Goal: Transaction & Acquisition: Purchase product/service

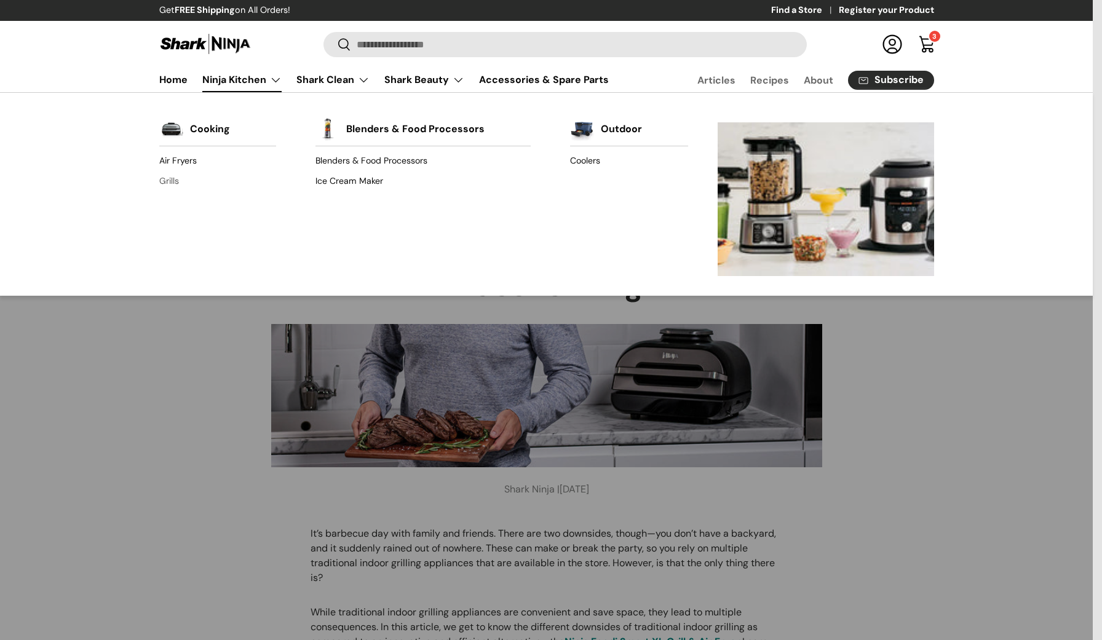
click at [177, 177] on link "Grills" at bounding box center [217, 181] width 117 height 20
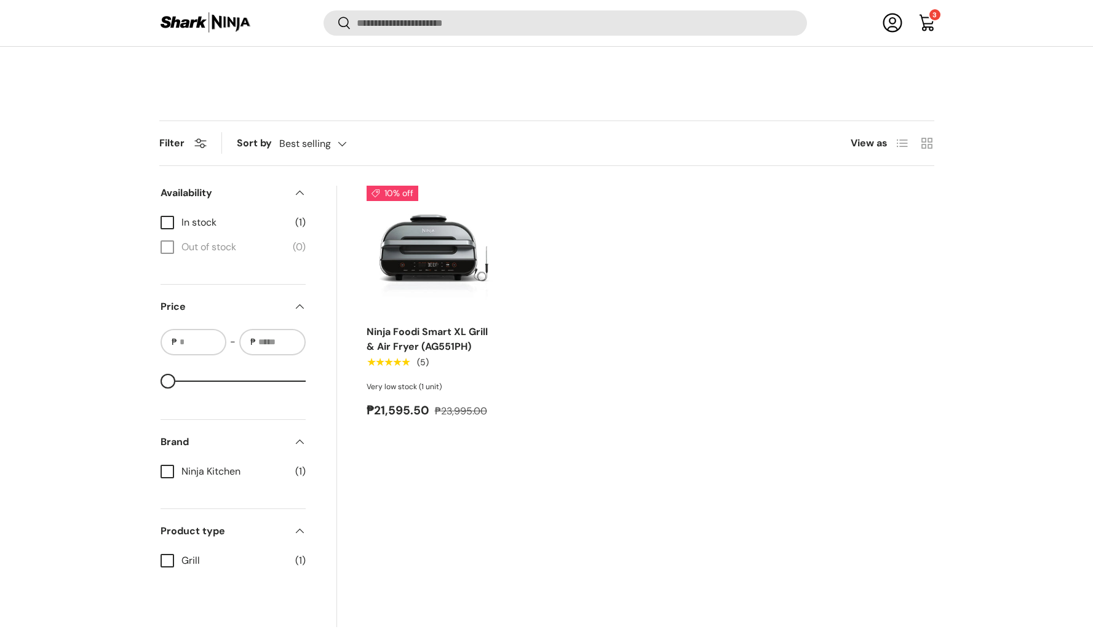
scroll to position [347, 0]
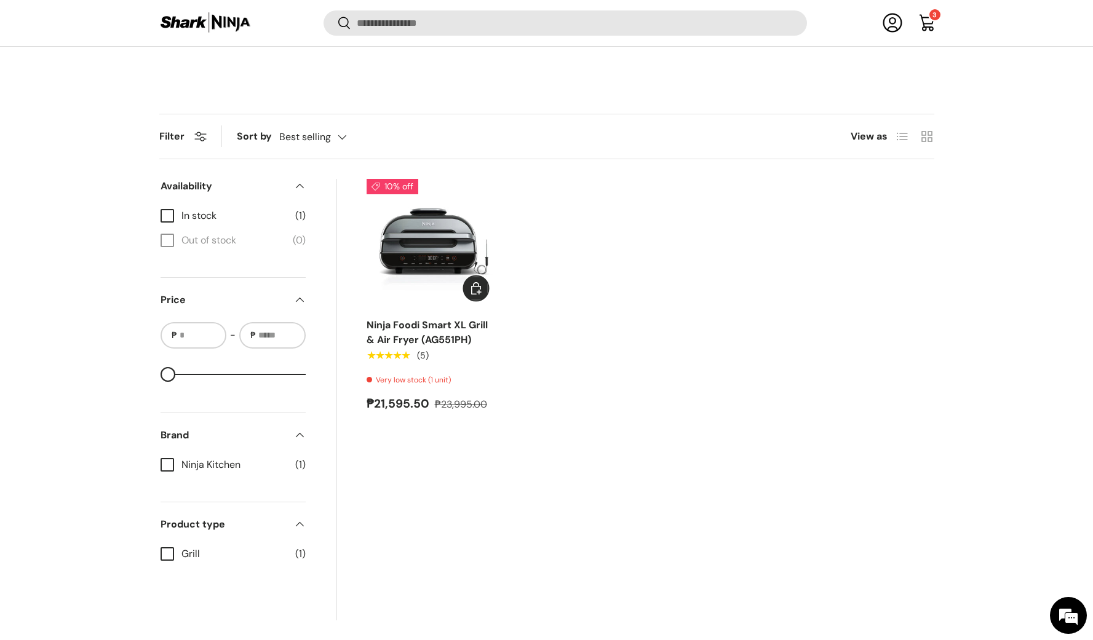
click at [474, 286] on span "Add to cart" at bounding box center [476, 288] width 15 height 15
click at [937, 25] on link "Cart 3 3 items" at bounding box center [927, 22] width 27 height 27
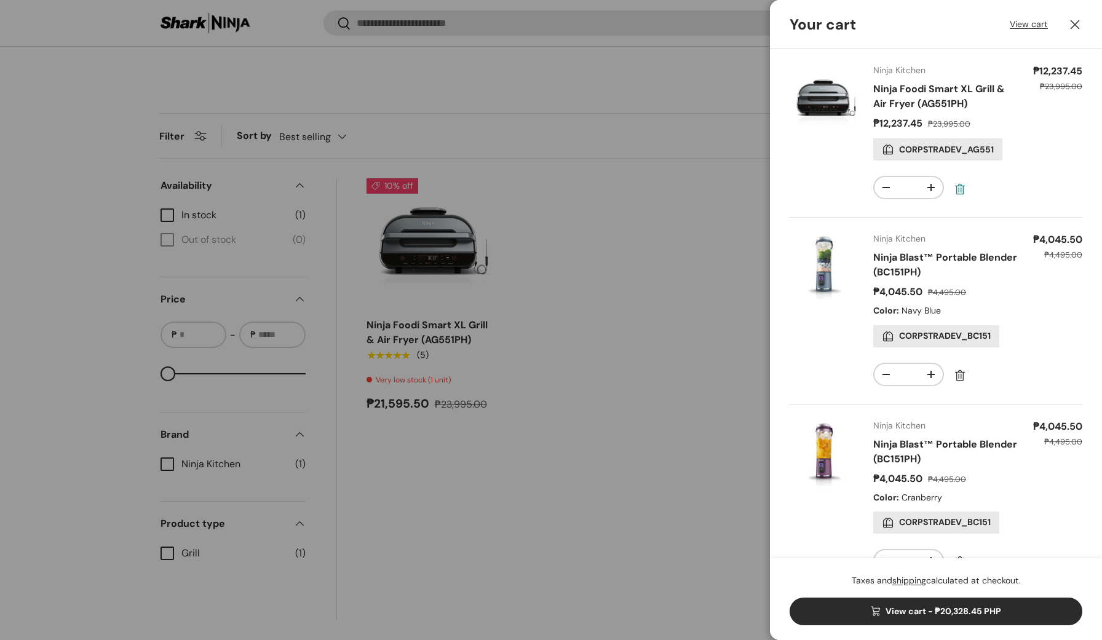
click at [960, 189] on link "Remove" at bounding box center [960, 189] width 22 height 22
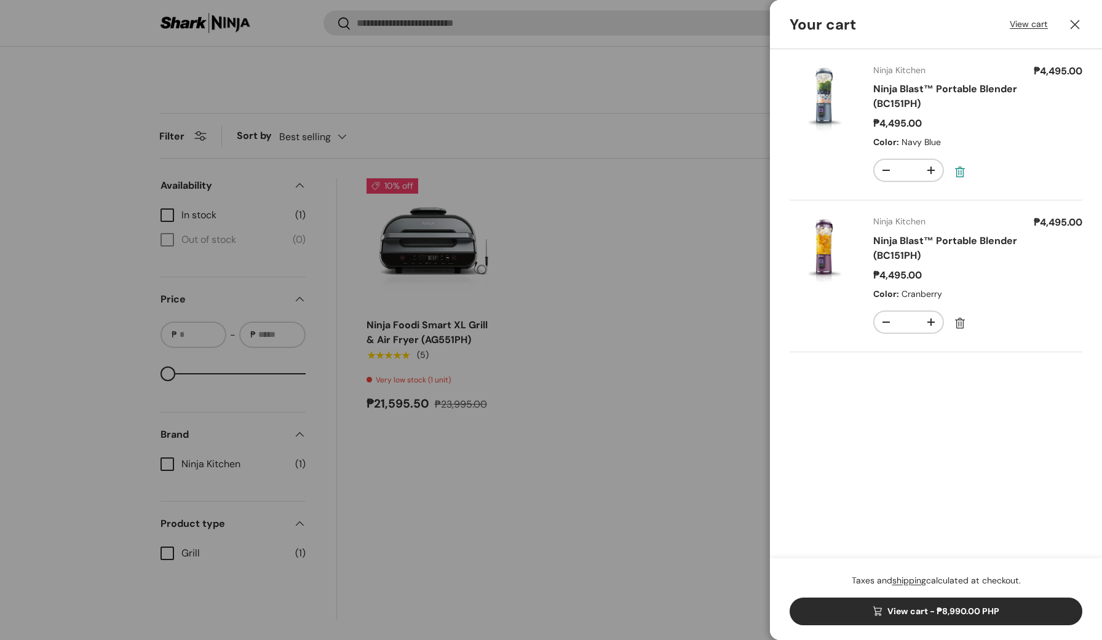
click at [961, 172] on link "Remove" at bounding box center [960, 172] width 22 height 22
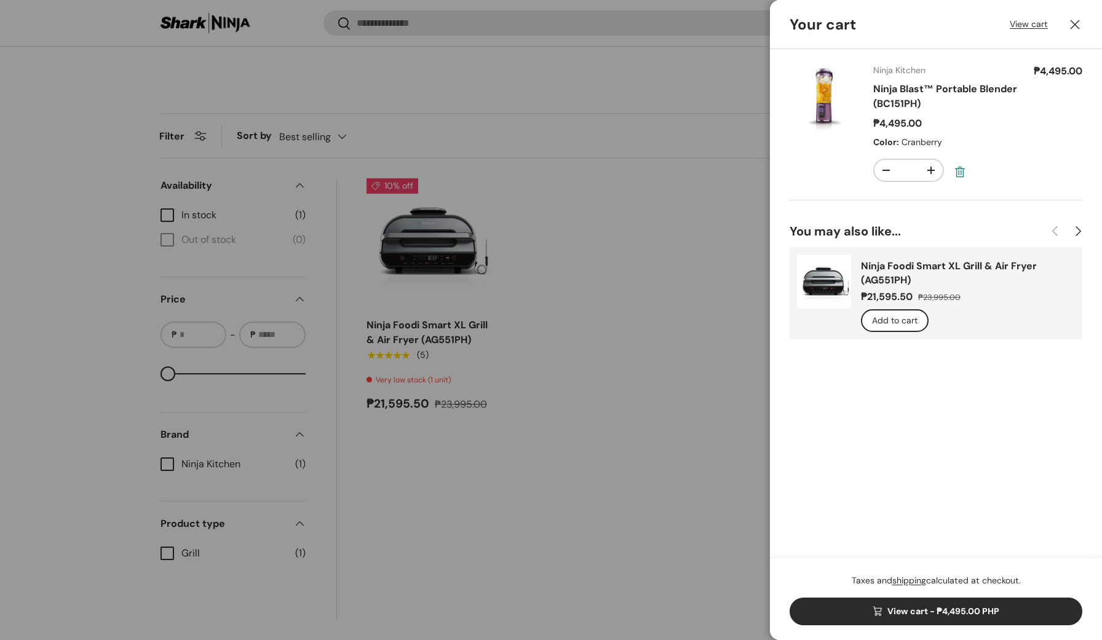
click at [962, 172] on link "Remove" at bounding box center [960, 172] width 22 height 22
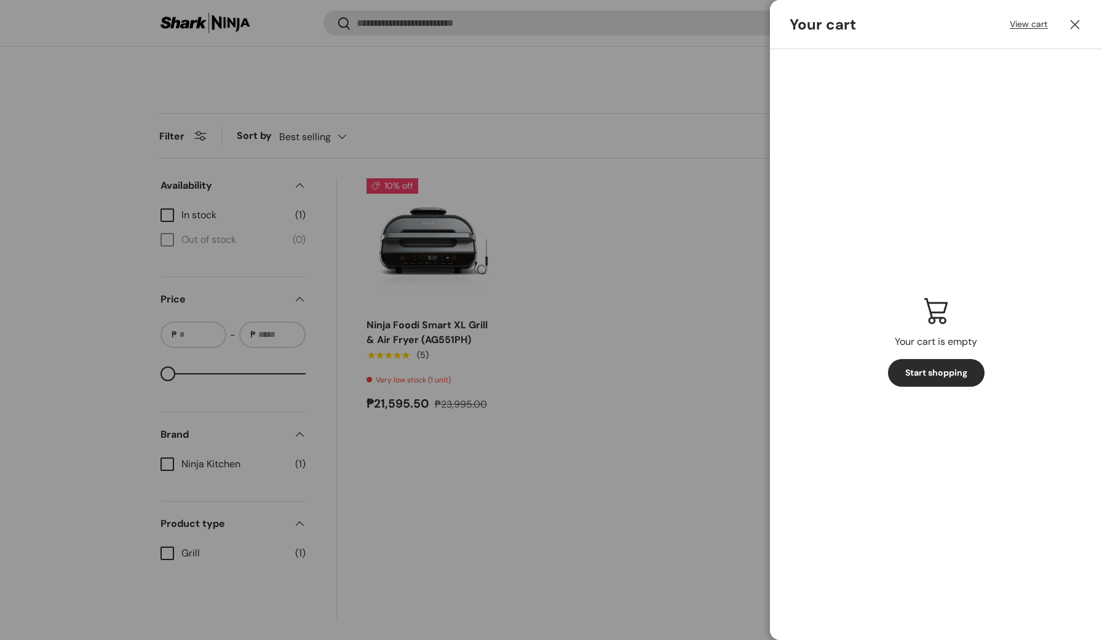
click at [432, 295] on div at bounding box center [551, 320] width 1102 height 640
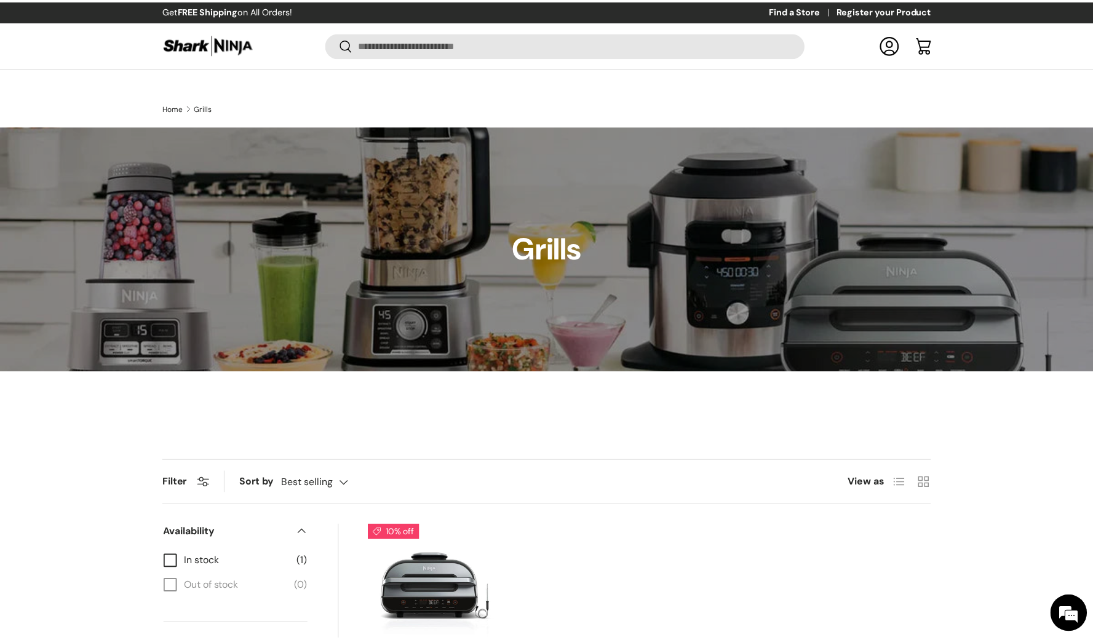
scroll to position [347, 0]
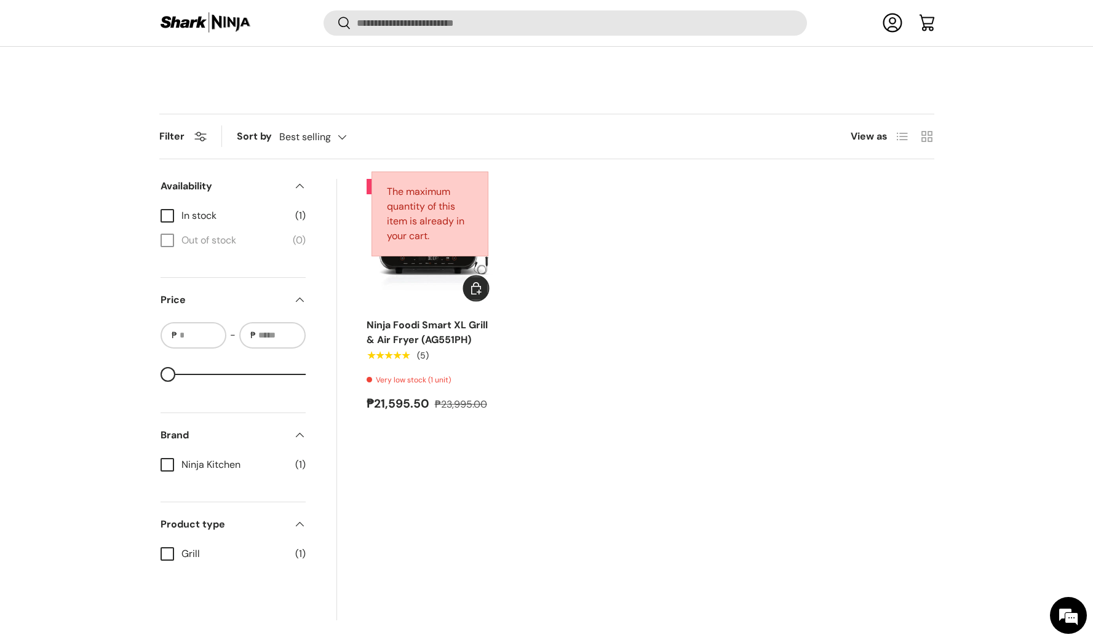
click at [484, 290] on span "Add to cart" at bounding box center [476, 288] width 15 height 15
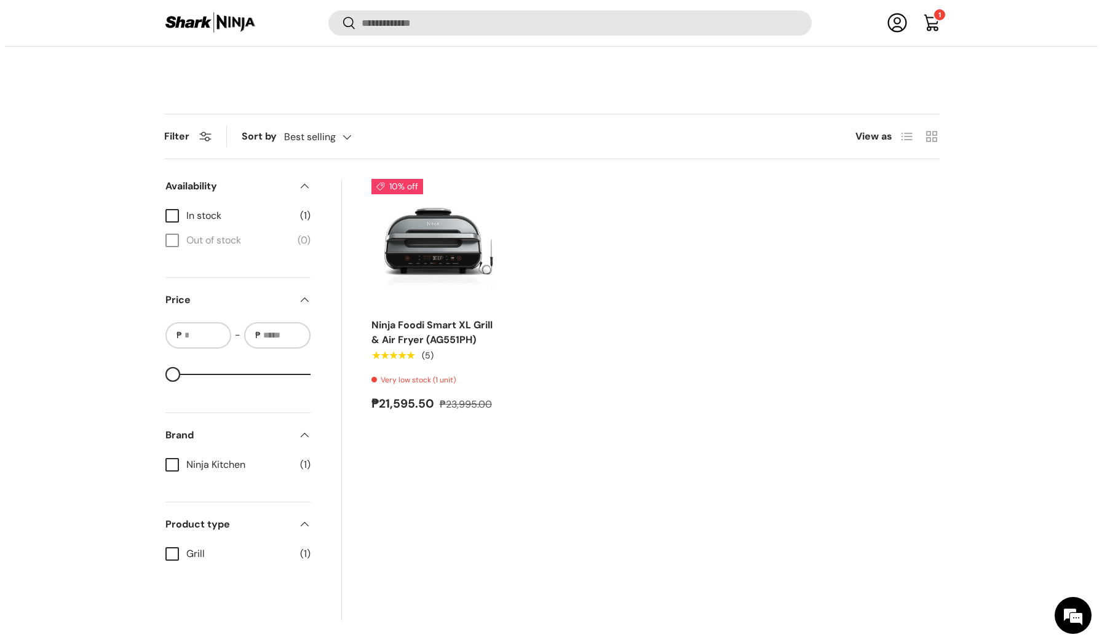
scroll to position [0, 0]
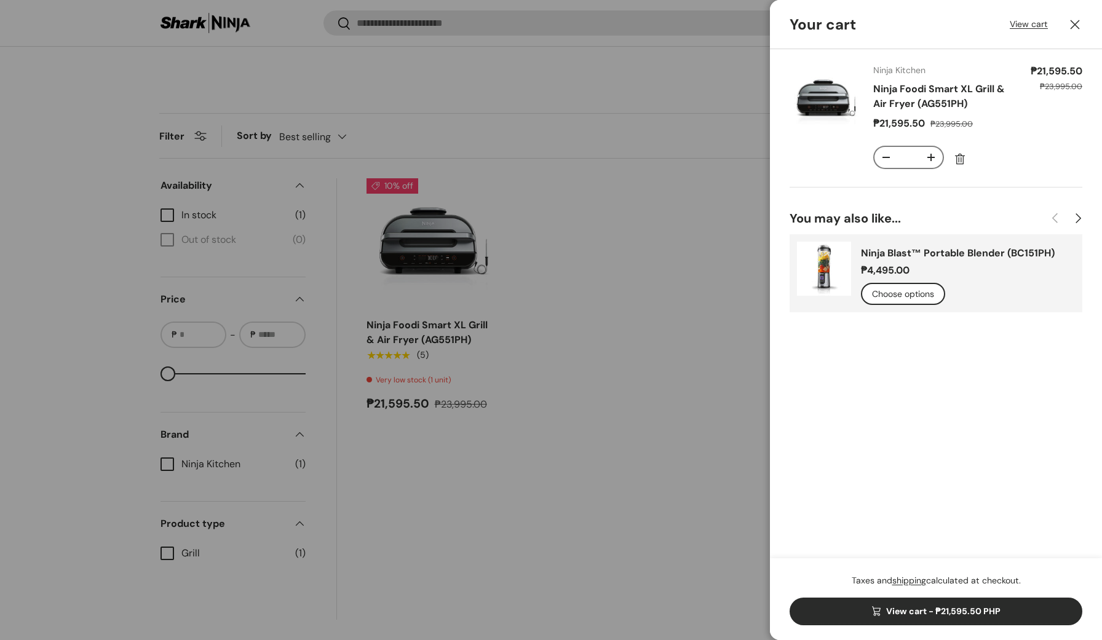
click at [934, 160] on button "+" at bounding box center [931, 157] width 23 height 21
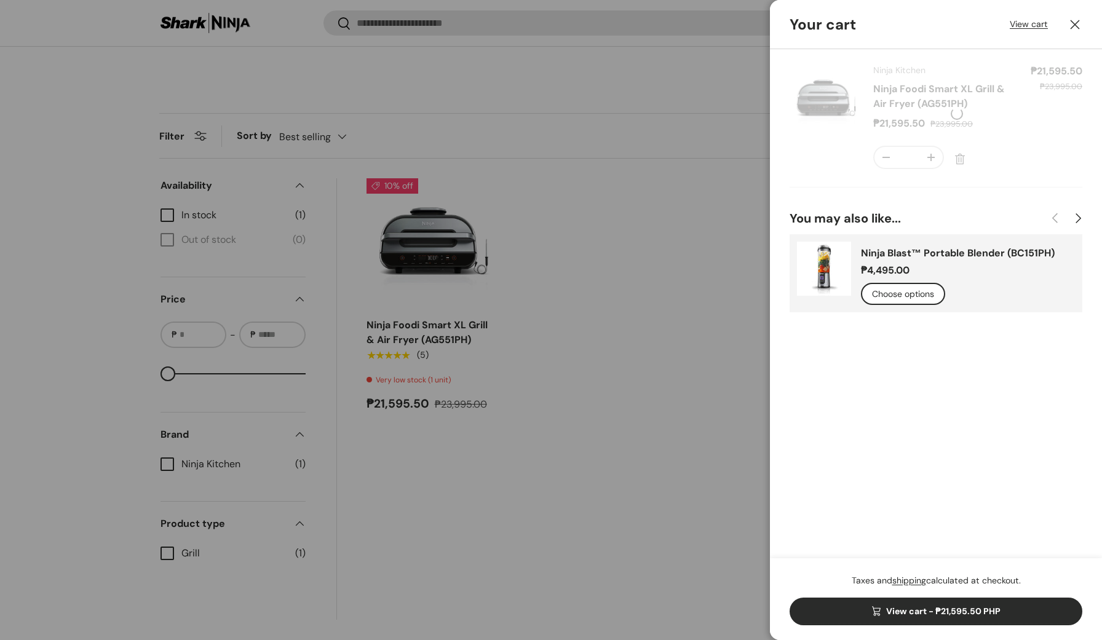
type input "*"
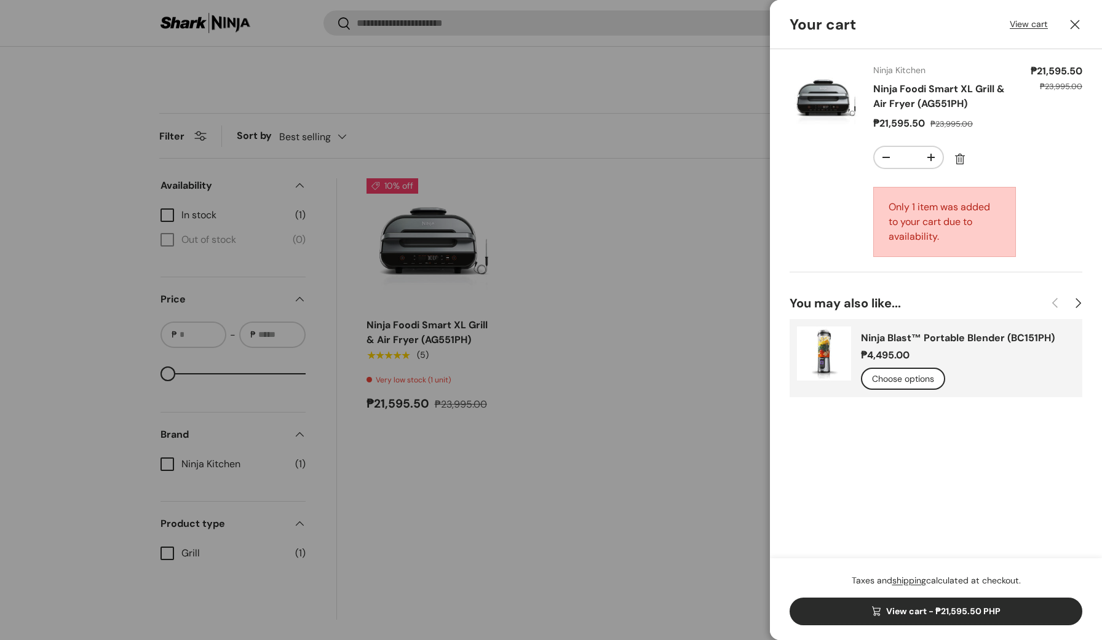
click at [1029, 169] on tr "Ninja Kitchen Ninja Foodi Smart XL Grill & Air Fryer (AG551PH) Sale price ₱21,5…" at bounding box center [936, 168] width 293 height 209
click at [882, 615] on link "View cart - ₱21,595.50 PHP" at bounding box center [936, 612] width 293 height 28
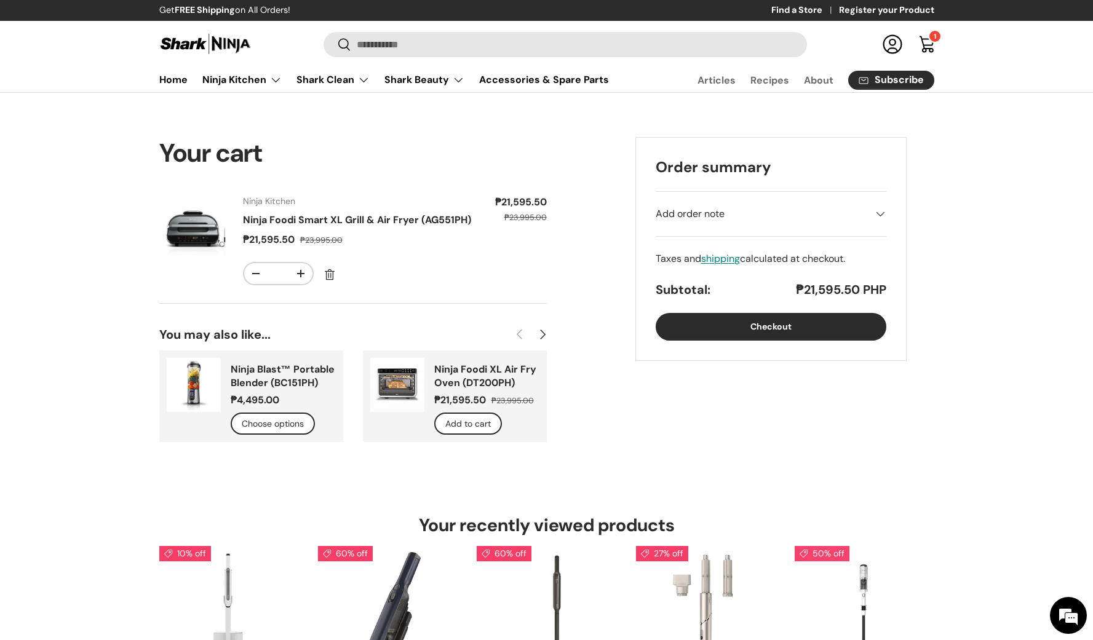
click at [800, 319] on button "Checkout" at bounding box center [771, 327] width 231 height 28
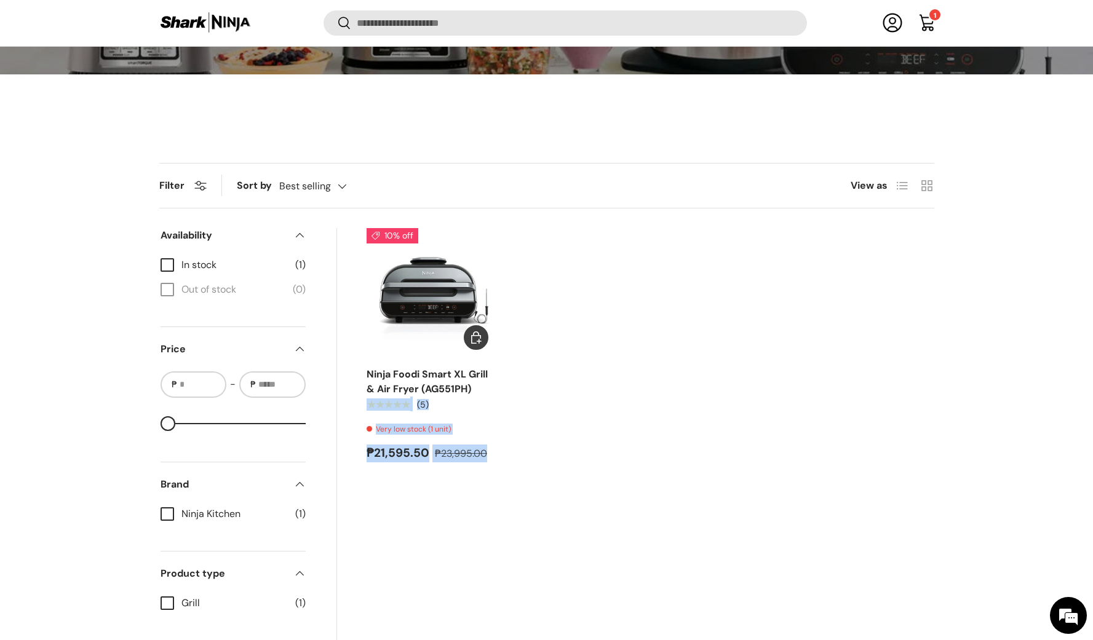
drag, startPoint x: 518, startPoint y: 455, endPoint x: 461, endPoint y: 456, distance: 57.2
click at [461, 456] on ul "10% off Ninja Foodi Smart XL Grill & Air Fryer (AG551PH) ★★★★★ (5) Very low sto…" at bounding box center [651, 345] width 568 height 235
drag, startPoint x: 461, startPoint y: 456, endPoint x: 489, endPoint y: 472, distance: 32.5
click at [489, 472] on div "10% off Ninja Foodi Smart XL Grill & Air Fryer (AG551PH) ★★★★★ (5) Very low sto…" at bounding box center [651, 449] width 568 height 442
drag, startPoint x: 501, startPoint y: 455, endPoint x: 438, endPoint y: 452, distance: 62.8
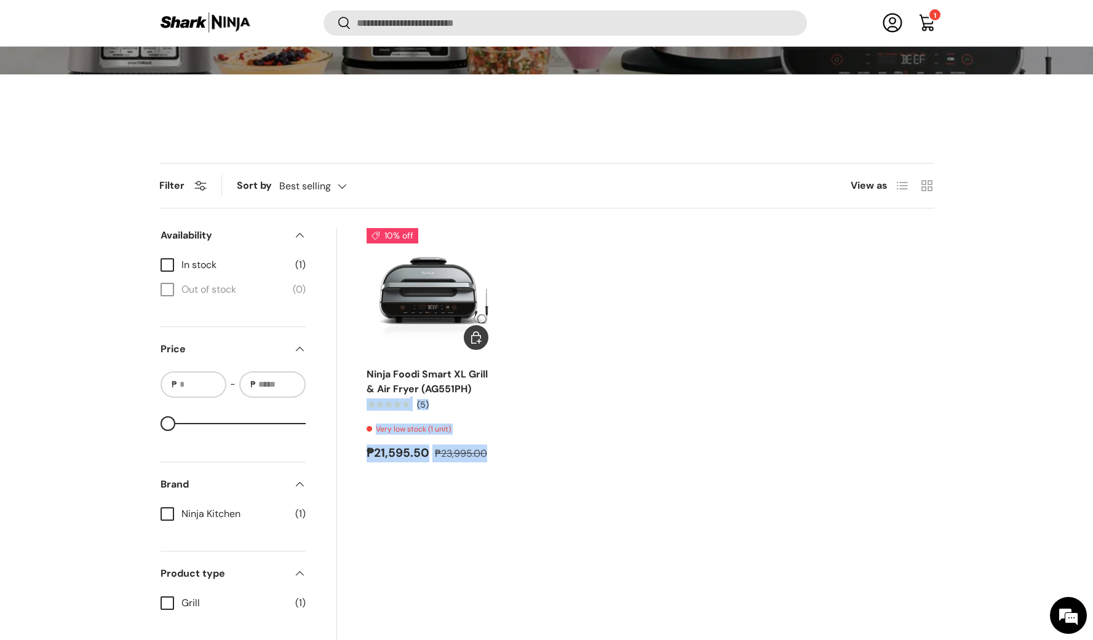
click at [438, 452] on ul "10% off Ninja Foodi Smart XL Grill & Air Fryer (AG551PH) ★★★★★ (5) Very low sto…" at bounding box center [651, 345] width 568 height 235
copy div "★★★★★ (5) Very low stock (1 unit) ₱21,595.50 ₱23,995.00"
drag, startPoint x: 484, startPoint y: 455, endPoint x: 452, endPoint y: 467, distance: 34.6
click at [485, 396] on link "Ninja Foodi Smart XL Grill & Air Fryer (AG551PH)" at bounding box center [427, 382] width 121 height 28
click at [377, 396] on link "Ninja Foodi Smart XL Grill & Air Fryer (AG551PH)" at bounding box center [427, 382] width 121 height 28
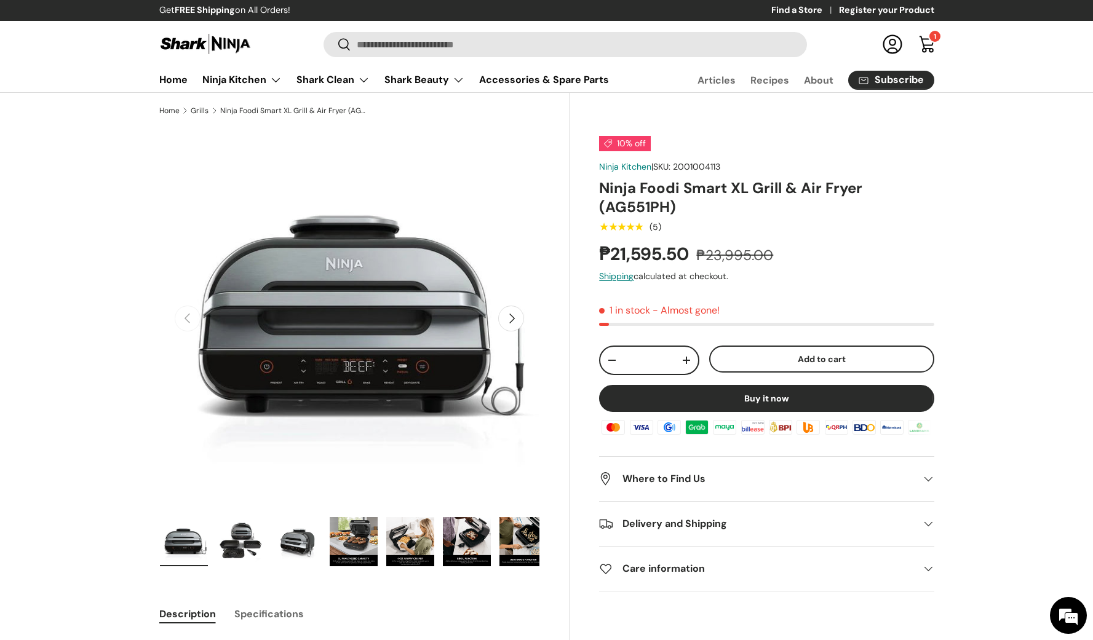
click at [922, 161] on div "Ninja Kitchen | SKU: 2001004113" at bounding box center [766, 167] width 335 height 13
click at [931, 41] on link "Cart 1 1 item" at bounding box center [927, 44] width 27 height 27
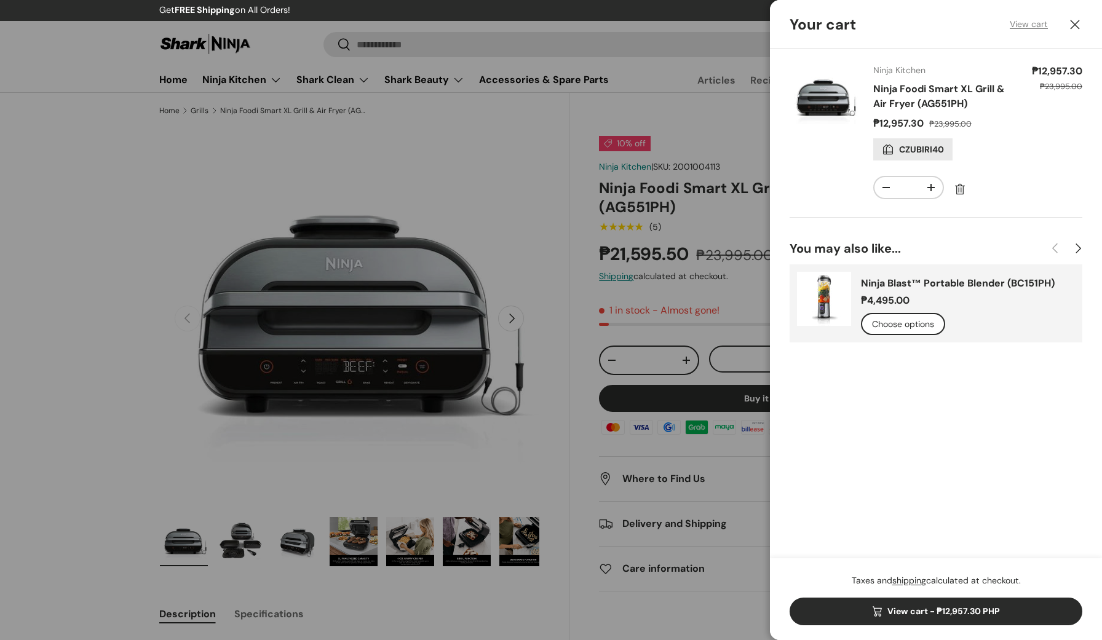
click at [1019, 29] on link "View cart" at bounding box center [1029, 24] width 38 height 13
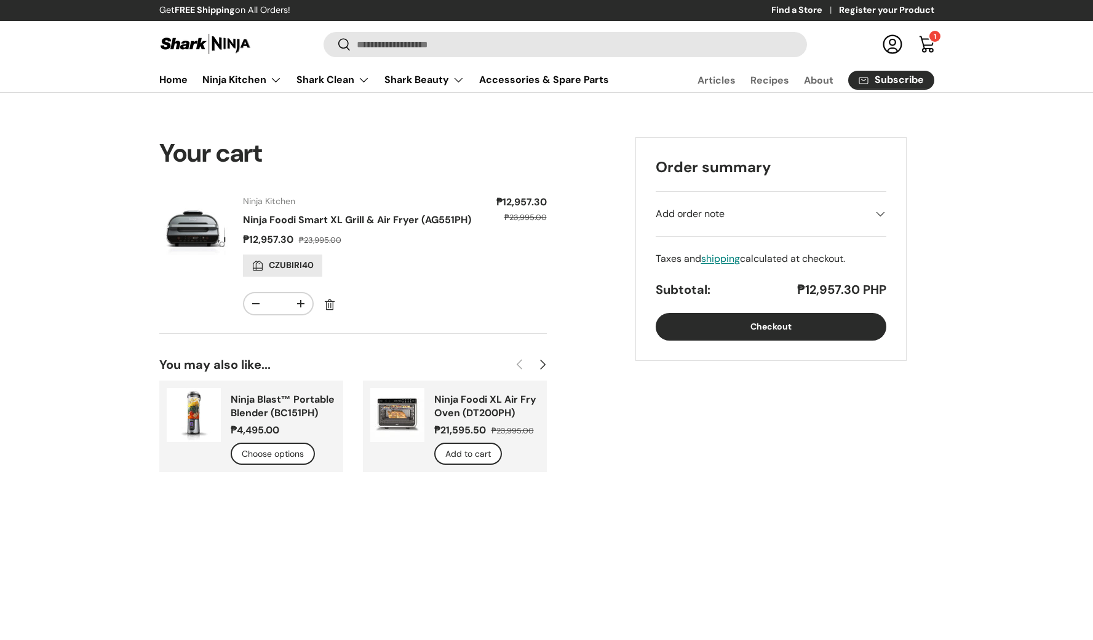
click at [517, 218] on s "₱23,995.00" at bounding box center [525, 217] width 42 height 10
drag, startPoint x: 517, startPoint y: 218, endPoint x: 531, endPoint y: 217, distance: 14.2
click at [531, 217] on s "₱23,995.00" at bounding box center [525, 217] width 42 height 10
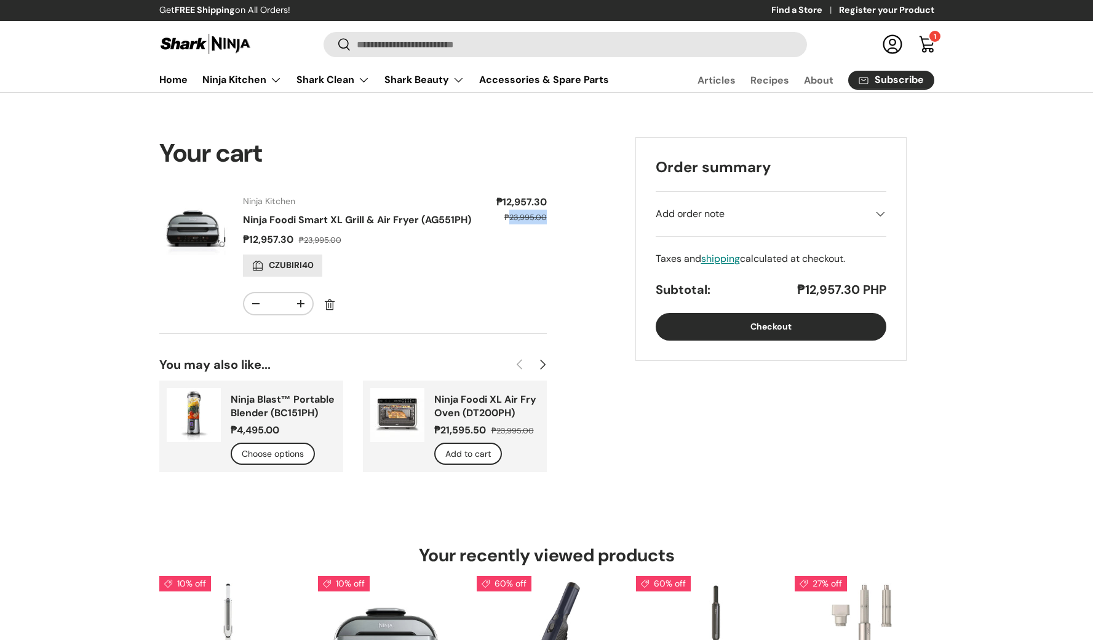
copy s "23,995.00"
drag, startPoint x: 798, startPoint y: 424, endPoint x: 803, endPoint y: 400, distance: 24.6
click at [798, 423] on form "Your cart Product Price Quantity Ninja Kitchen Ninja Foodi Smart XL Grill & Air…" at bounding box center [546, 318] width 775 height 363
click at [840, 328] on button "Checkout" at bounding box center [771, 327] width 231 height 28
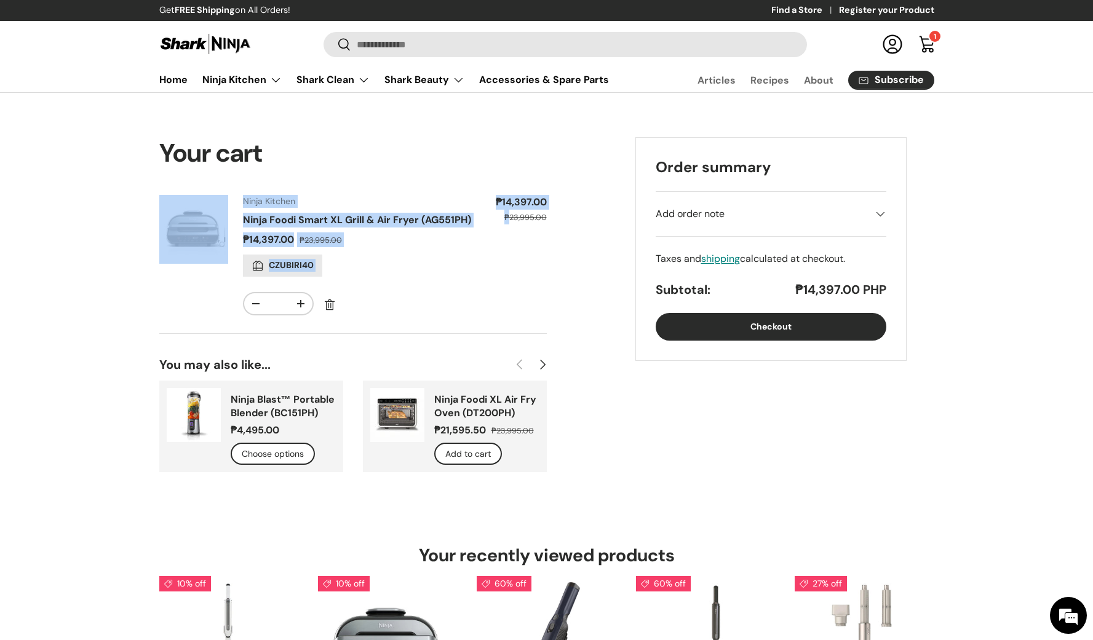
click at [376, 220] on link "Ninja Foodi Smart XL Grill & Air Fryer (AG551PH)" at bounding box center [357, 219] width 228 height 13
click at [197, 226] on img at bounding box center [193, 229] width 69 height 69
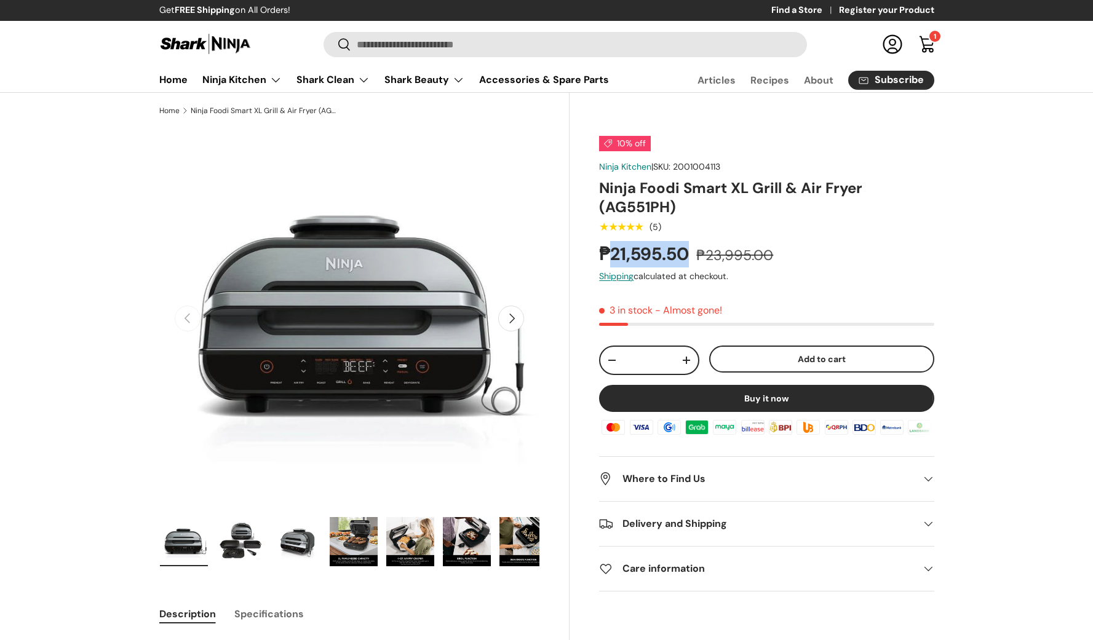
drag, startPoint x: 616, startPoint y: 258, endPoint x: 690, endPoint y: 256, distance: 74.5
click at [690, 256] on strong "₱21,595.50" at bounding box center [645, 253] width 93 height 23
copy strong "21,595.50"
click at [838, 245] on div "₱21,595.50 ₱23,995.00" at bounding box center [766, 254] width 335 height 26
click at [924, 41] on link "Cart 1 1 item" at bounding box center [927, 44] width 27 height 27
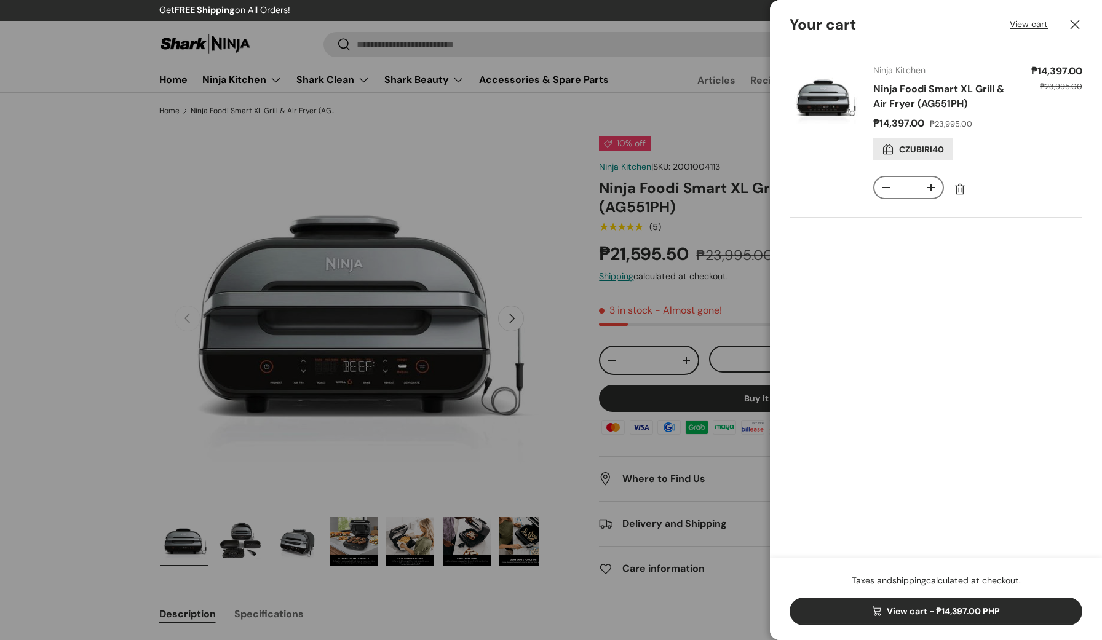
click at [924, 191] on button "+" at bounding box center [931, 187] width 23 height 21
type input "*"
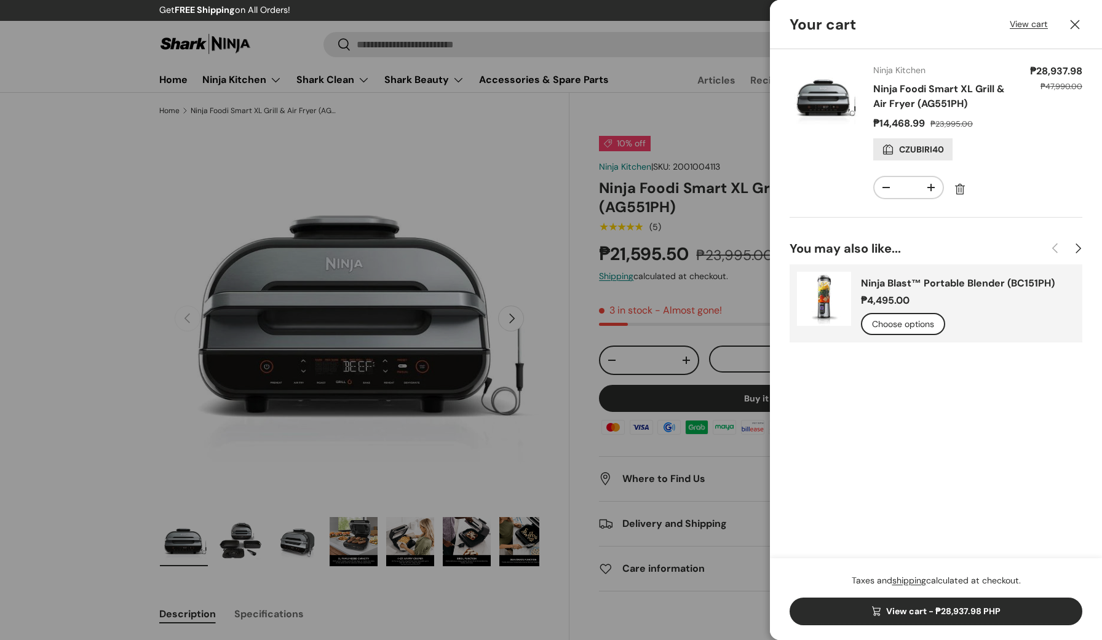
click at [982, 616] on link "View cart - ₱28,937.98 PHP" at bounding box center [936, 612] width 293 height 28
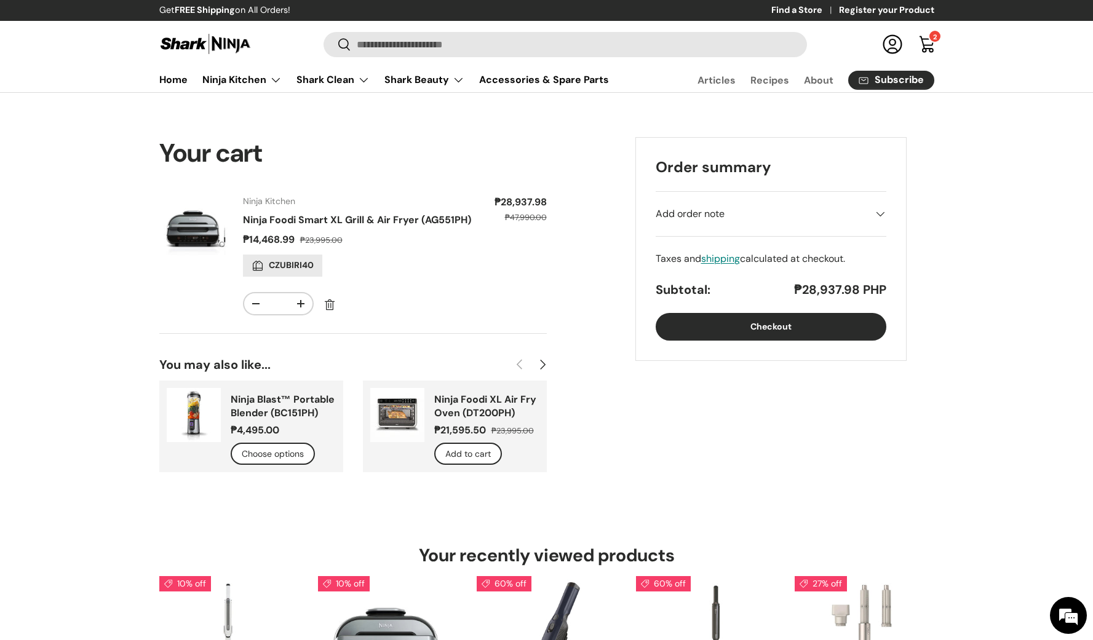
click at [783, 330] on button "Checkout" at bounding box center [771, 327] width 231 height 28
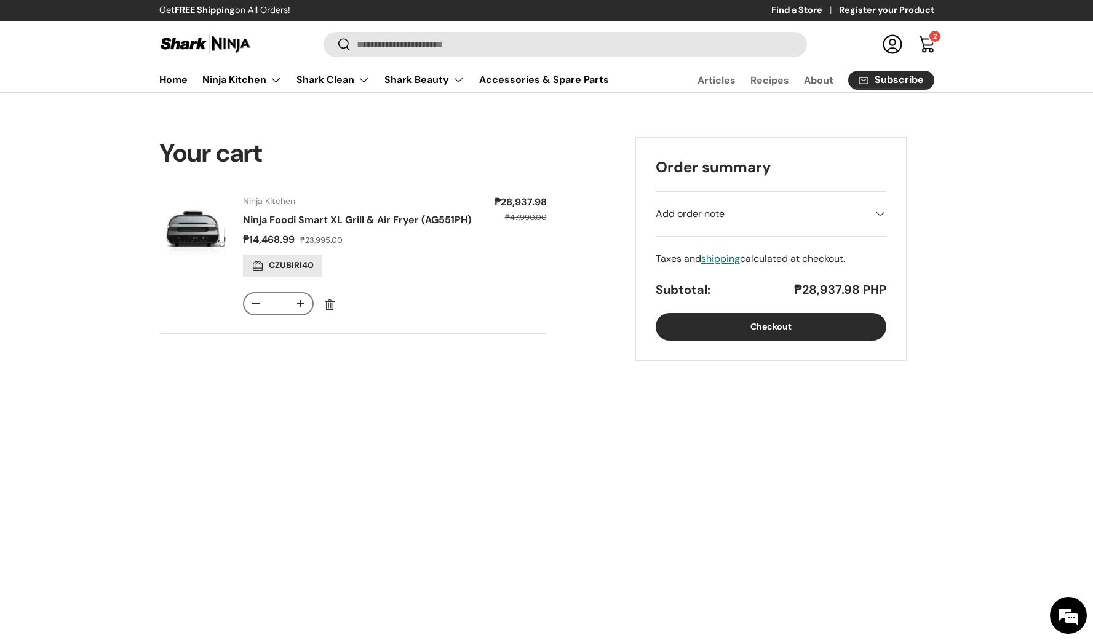
click at [260, 300] on button "-" at bounding box center [255, 303] width 23 height 21
type input "*"
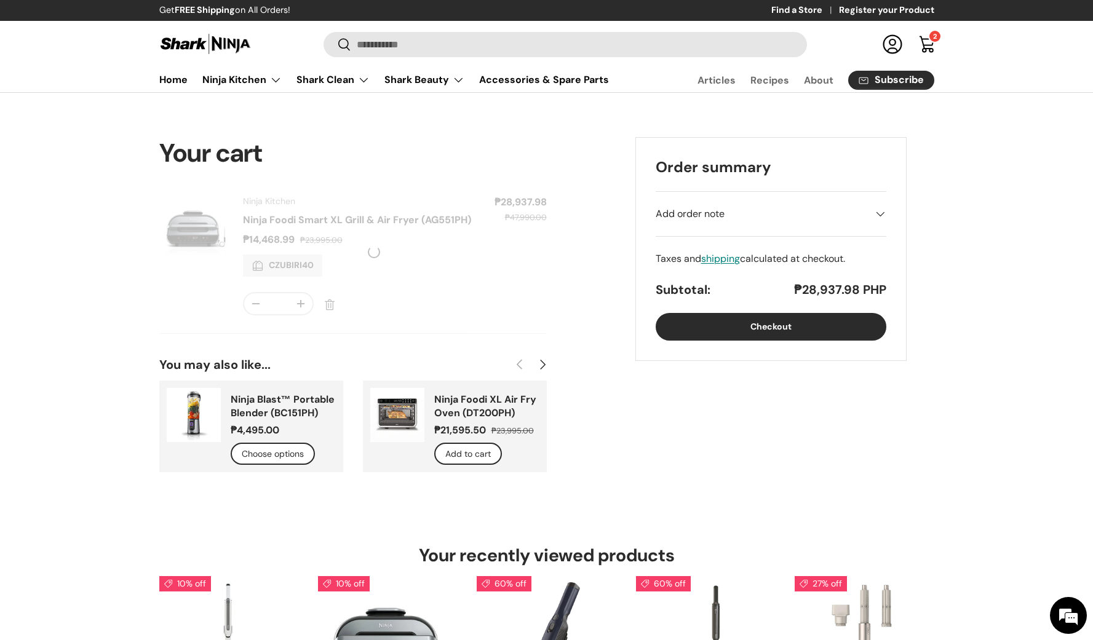
click at [805, 326] on button "Checkout" at bounding box center [771, 327] width 231 height 28
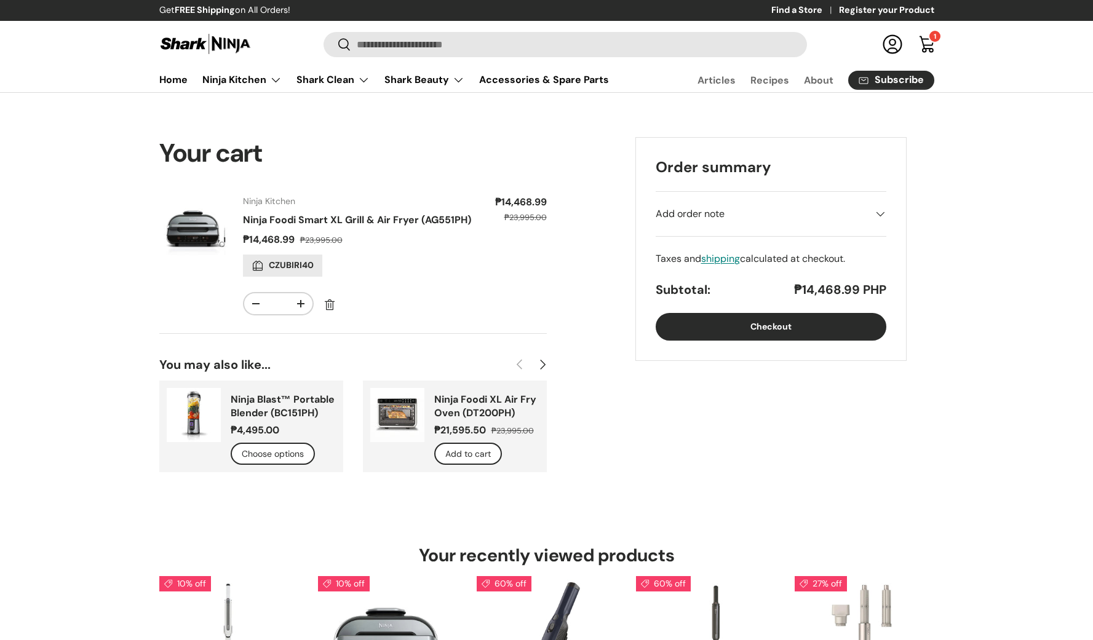
click at [639, 392] on form "Your cart Product Price Quantity Ninja Kitchen Ninja Foodi Smart XL Grill & Air…" at bounding box center [546, 318] width 775 height 363
click at [519, 217] on s "₱23,995.00" at bounding box center [525, 217] width 42 height 10
copy s "23,995.00"
drag, startPoint x: 500, startPoint y: 203, endPoint x: 546, endPoint y: 200, distance: 46.2
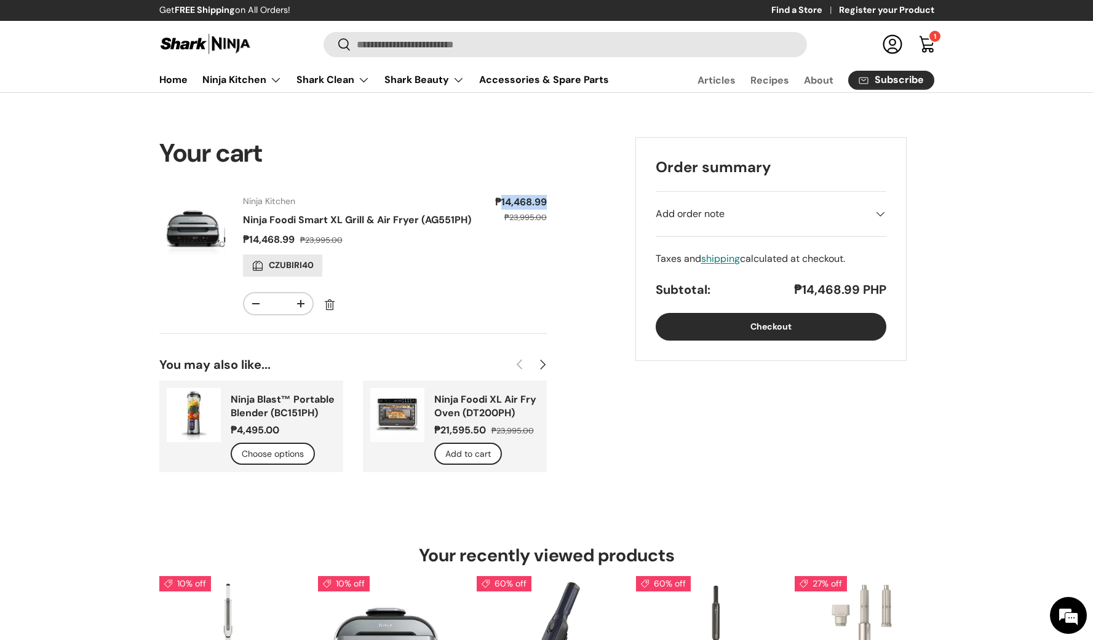
click at [546, 200] on dd "₱14,468.99" at bounding box center [518, 202] width 57 height 15
copy dd "14,468.99"
click at [499, 233] on td "Subtotal Sale price ₱14,468.99 Regular price ₱23,995.00" at bounding box center [518, 257] width 57 height 124
click at [507, 202] on dd "₱14,468.99" at bounding box center [518, 202] width 57 height 15
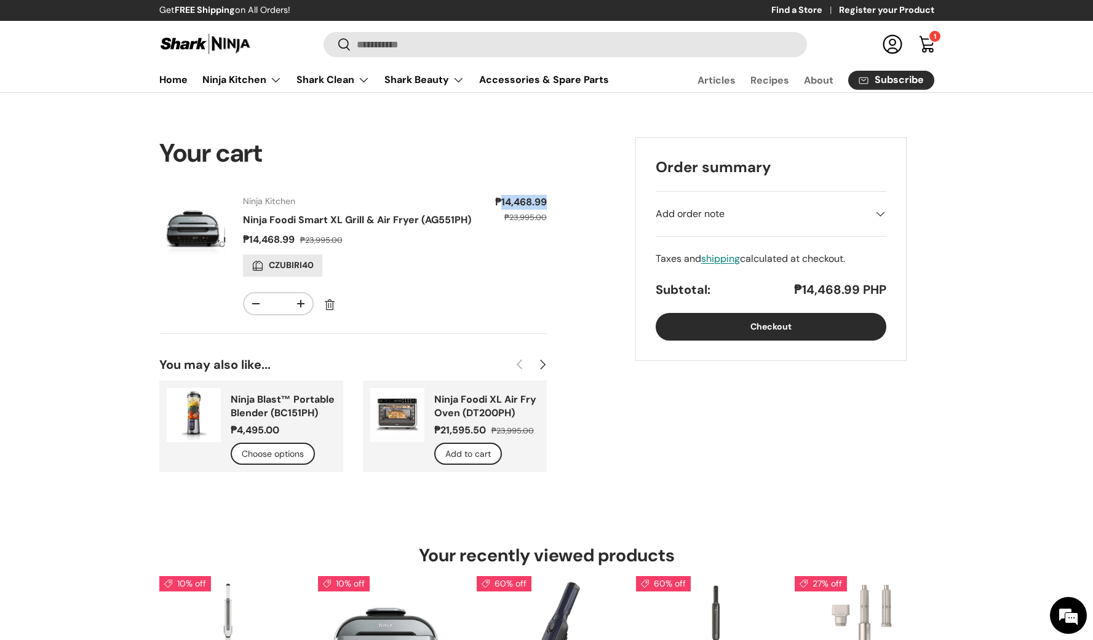
copy dd "14,468.99"
click at [322, 243] on s "₱23,995.00" at bounding box center [321, 240] width 42 height 10
click at [301, 302] on button "+" at bounding box center [300, 303] width 23 height 21
type input "*"
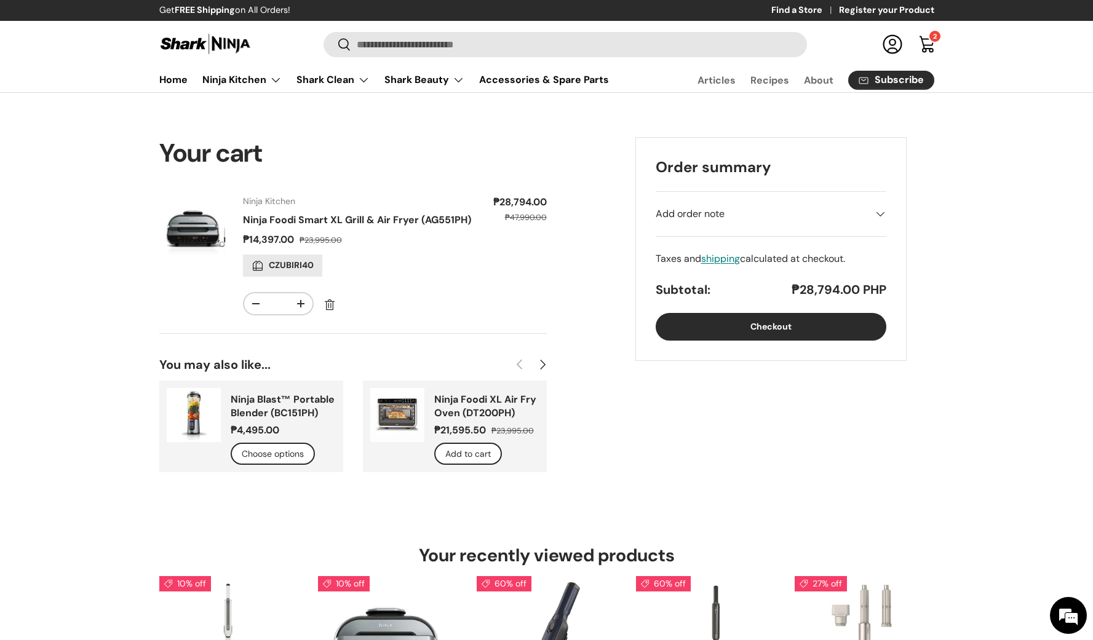
click at [524, 217] on s "₱47,990.00" at bounding box center [526, 217] width 42 height 10
click at [514, 218] on s "₱47,990.00" at bounding box center [526, 217] width 42 height 10
click at [514, 202] on dd "₱28,794.00" at bounding box center [518, 202] width 57 height 15
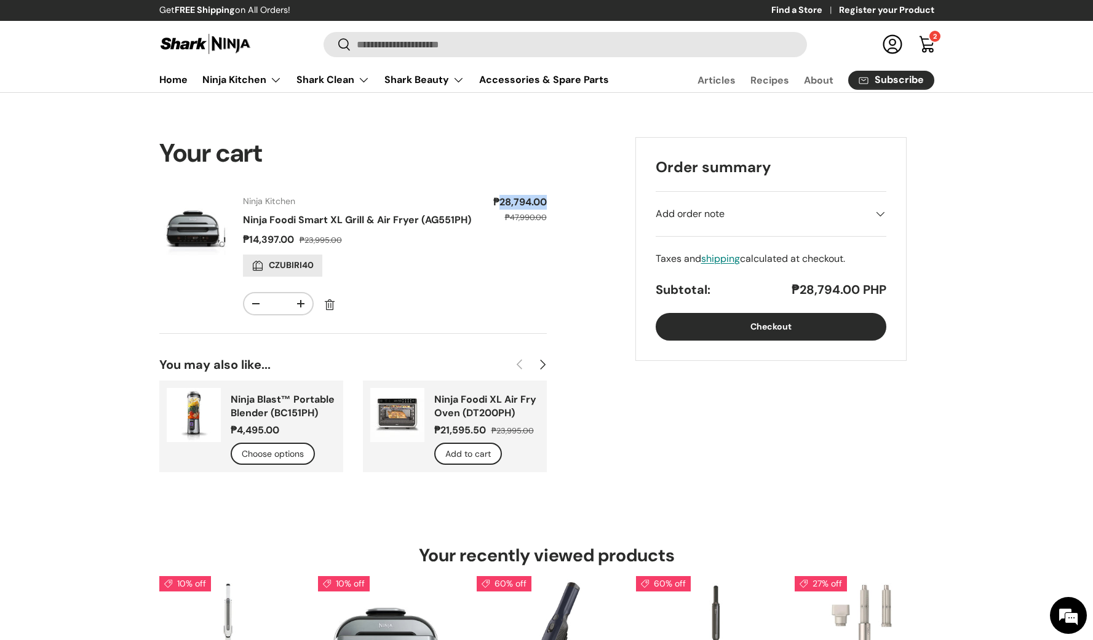
click at [514, 202] on dd "₱28,794.00" at bounding box center [518, 202] width 57 height 15
copy dd "28,794.00"
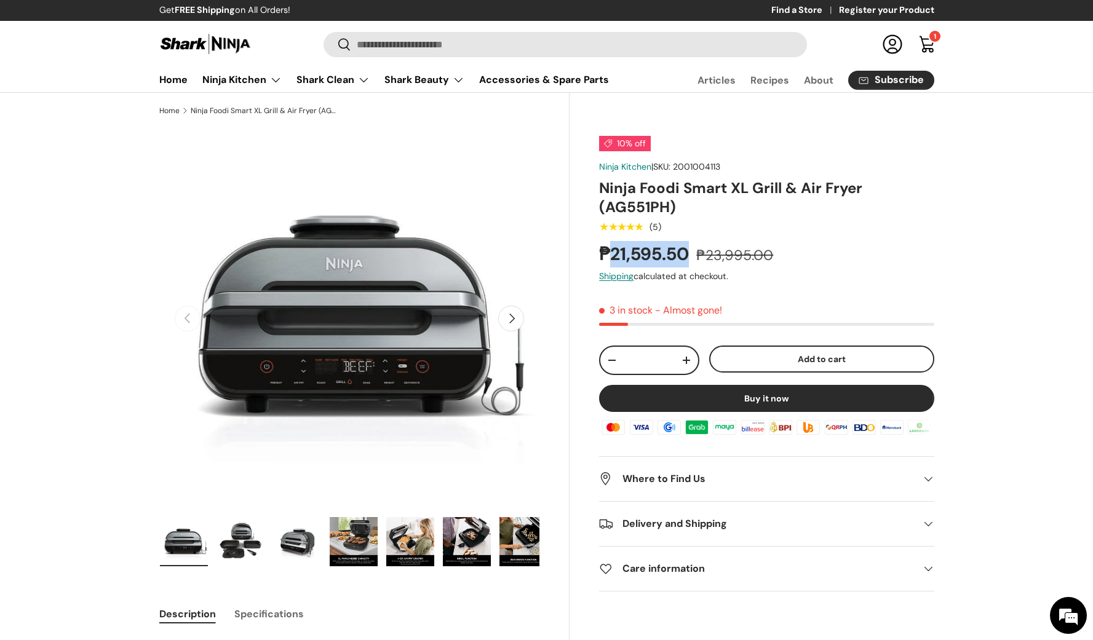
click at [929, 53] on link "Cart 1 1 item" at bounding box center [927, 44] width 27 height 27
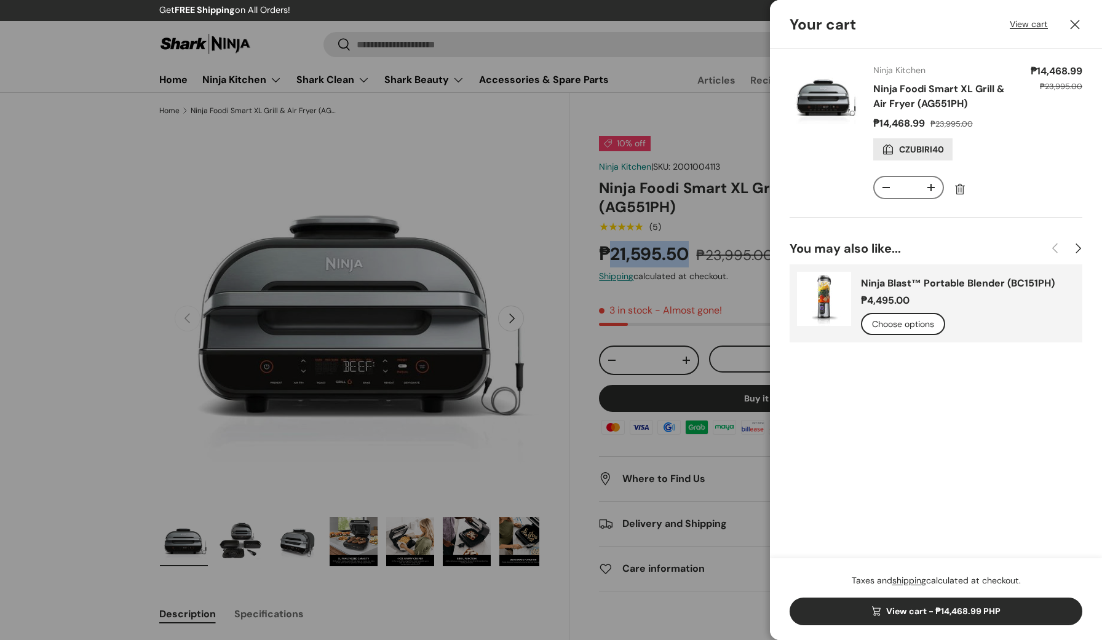
click at [937, 188] on button "+" at bounding box center [931, 187] width 23 height 21
type input "*"
click at [1033, 31] on div "View cart Close" at bounding box center [1046, 24] width 73 height 15
click at [1033, 27] on link "View cart" at bounding box center [1029, 24] width 38 height 13
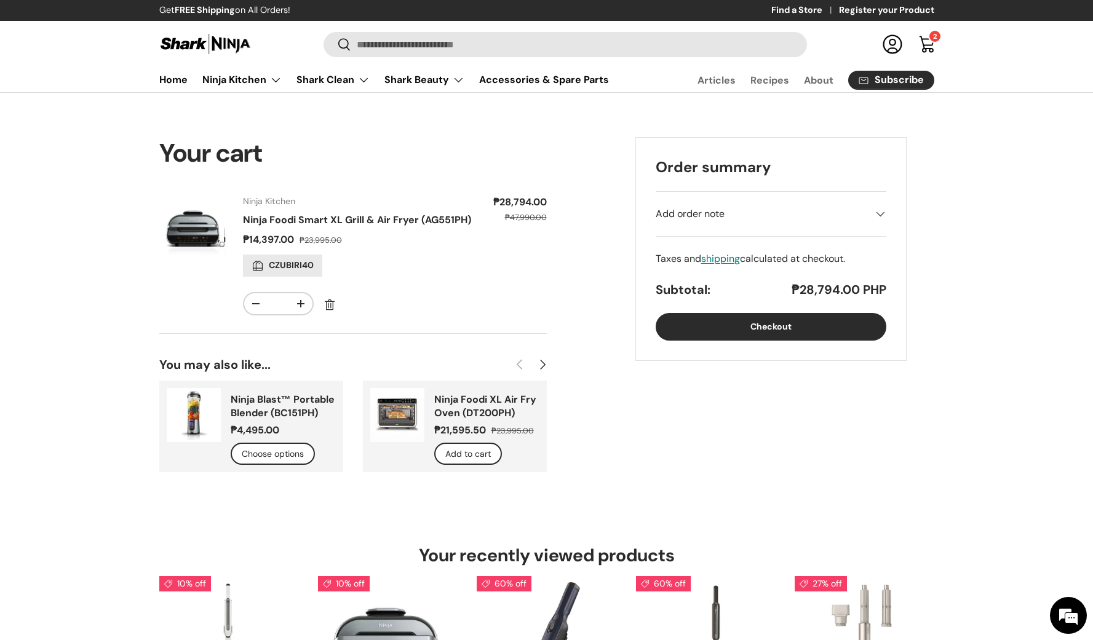
click at [516, 217] on s "₱47,990.00" at bounding box center [526, 217] width 42 height 10
copy s "47,990.00"
